Goal: Task Accomplishment & Management: Manage account settings

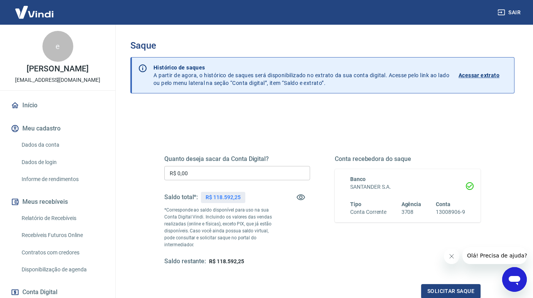
click at [232, 176] on input "R$ 0,00" at bounding box center [237, 173] width 146 height 14
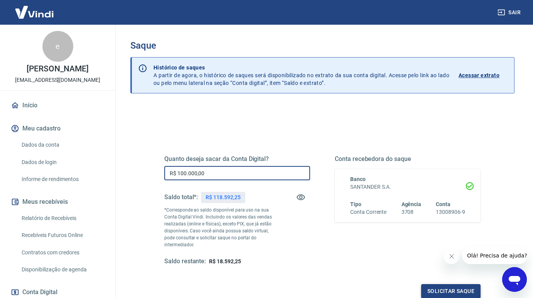
type input "R$ 100.000,00"
click at [446, 288] on button "Solicitar saque" at bounding box center [450, 291] width 59 height 14
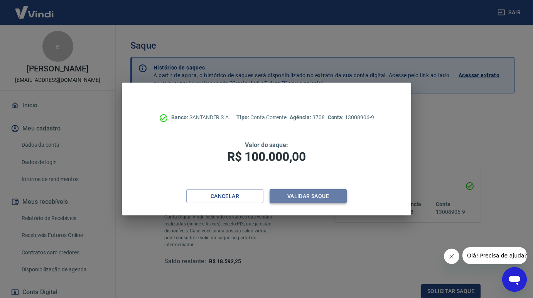
click at [311, 195] on button "Validar saque" at bounding box center [308, 196] width 77 height 14
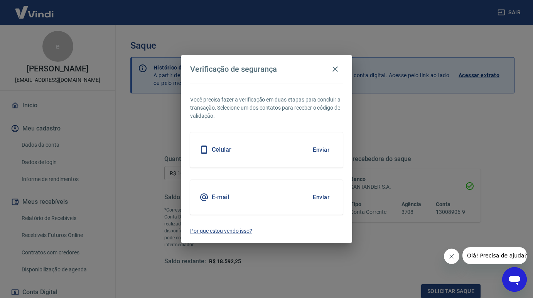
click at [324, 150] on button "Enviar" at bounding box center [321, 150] width 25 height 16
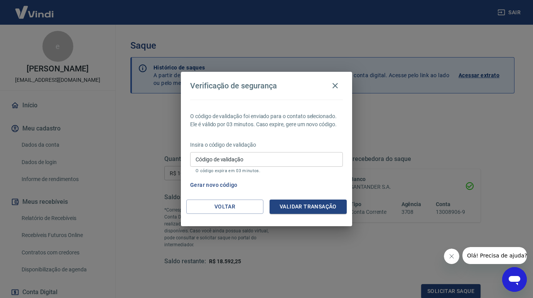
click at [312, 161] on input "Código de validação" at bounding box center [266, 159] width 153 height 14
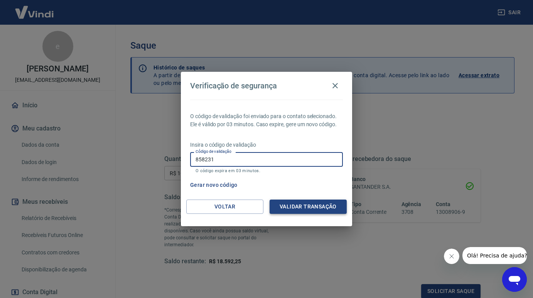
type input "858231"
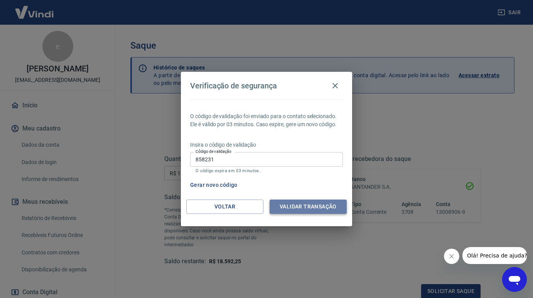
click at [327, 205] on button "Validar transação" at bounding box center [308, 207] width 77 height 14
